Goal: Use online tool/utility: Utilize a website feature to perform a specific function

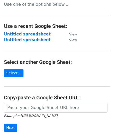
scroll to position [52, 0]
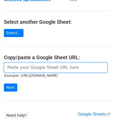
click at [17, 69] on input "url" at bounding box center [55, 68] width 103 height 10
paste input "[URL][DOMAIN_NAME]"
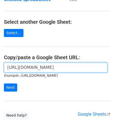
scroll to position [0, 111]
type input "[URL][DOMAIN_NAME]"
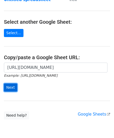
click at [14, 87] on input "Next" at bounding box center [10, 87] width 13 height 8
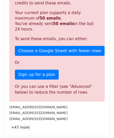
scroll to position [176, 0]
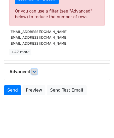
click at [36, 71] on icon at bounding box center [34, 71] width 3 height 3
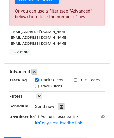
click at [60, 105] on icon at bounding box center [61, 107] width 3 height 4
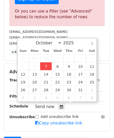
type input "2025-10-07 12:00"
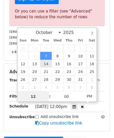
paste input "4"
type input "4"
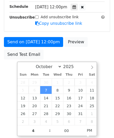
type input "2025-10-07 16:00"
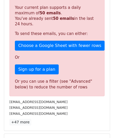
scroll to position [239, 0]
